Goal: Task Accomplishment & Management: Use online tool/utility

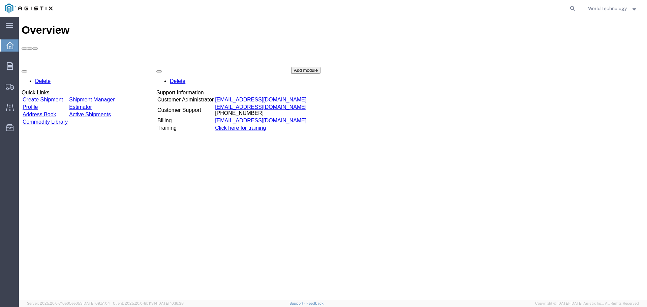
click at [67, 67] on div "Delete Quick Links Create Shipment Shipment Manager Profile Estimator Address B…" at bounding box center [333, 117] width 623 height 101
click at [72, 67] on div "Delete Quick Links Create Shipment Shipment Manager Profile Estimator Address B…" at bounding box center [333, 117] width 623 height 101
click at [63, 97] on link "Create Shipment" at bounding box center [43, 100] width 40 height 6
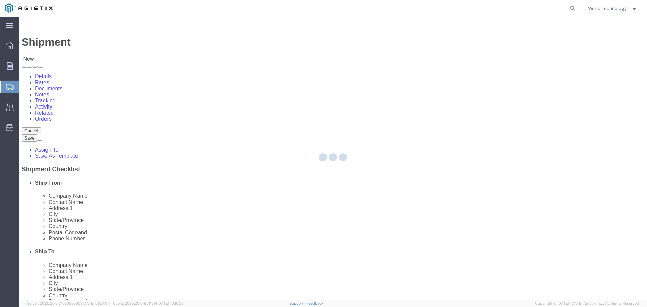
select select
